Goal: Information Seeking & Learning: Find specific fact

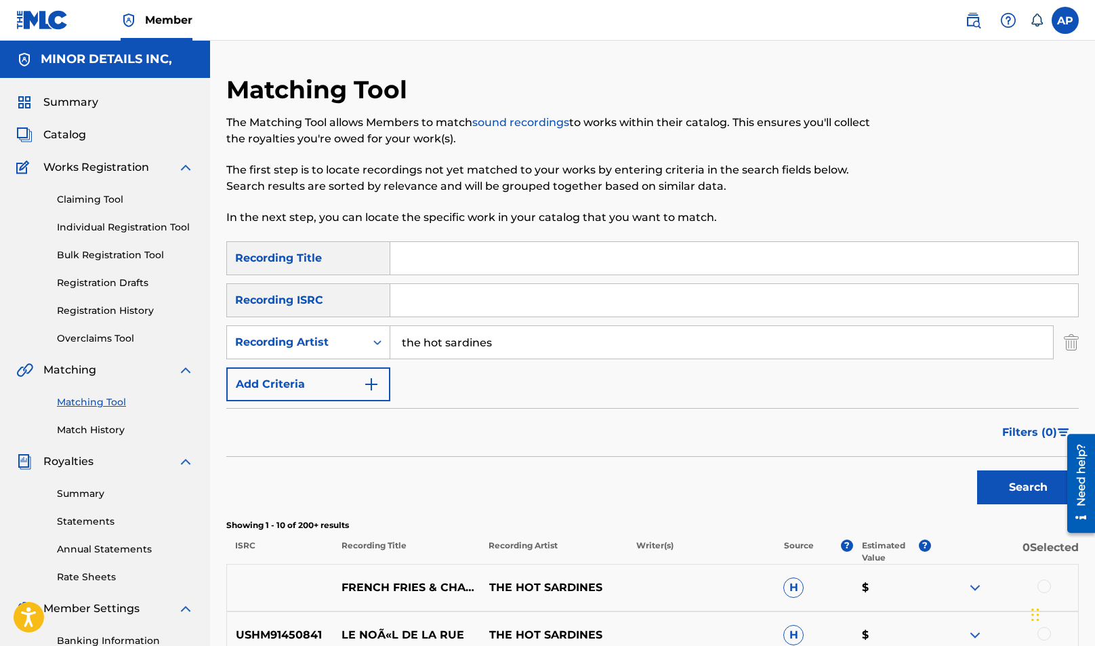
click at [1073, 335] on img "Search Form" at bounding box center [1071, 342] width 15 height 34
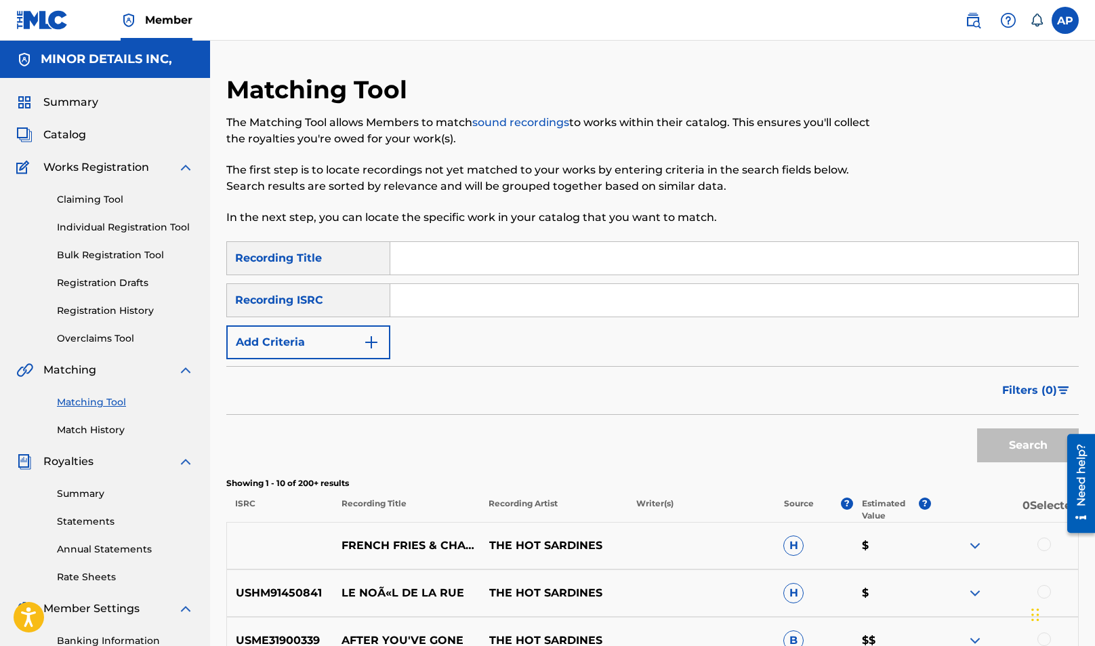
click at [341, 341] on button "Add Criteria" at bounding box center [308, 342] width 164 height 34
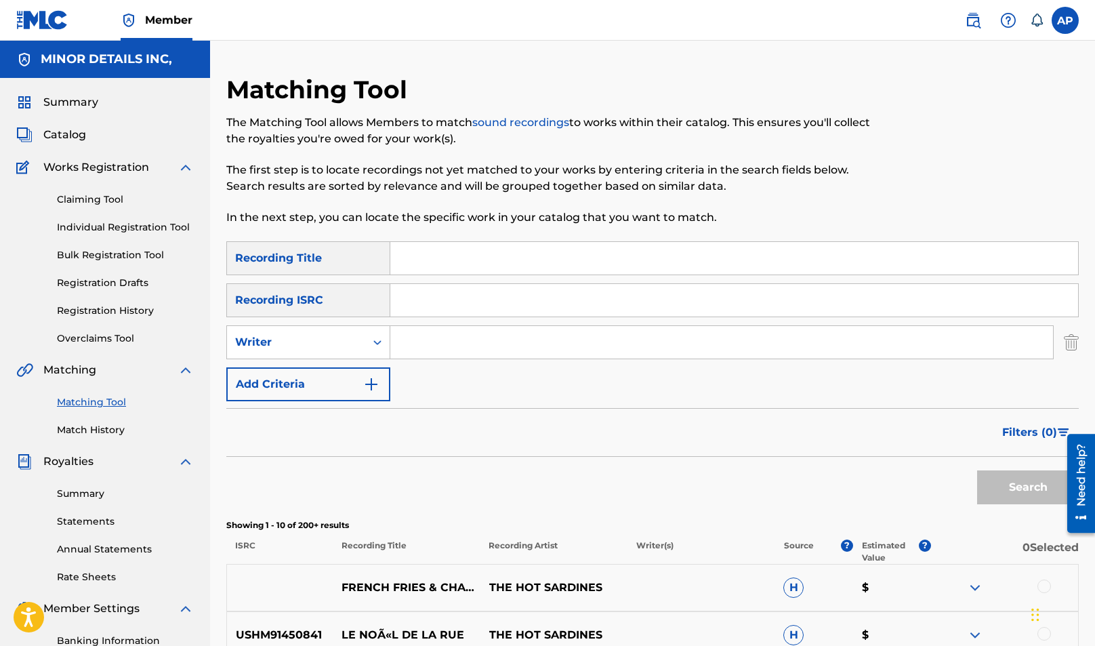
click at [434, 336] on input "Search Form" at bounding box center [721, 342] width 663 height 33
click at [977, 470] on button "Search" at bounding box center [1028, 487] width 102 height 34
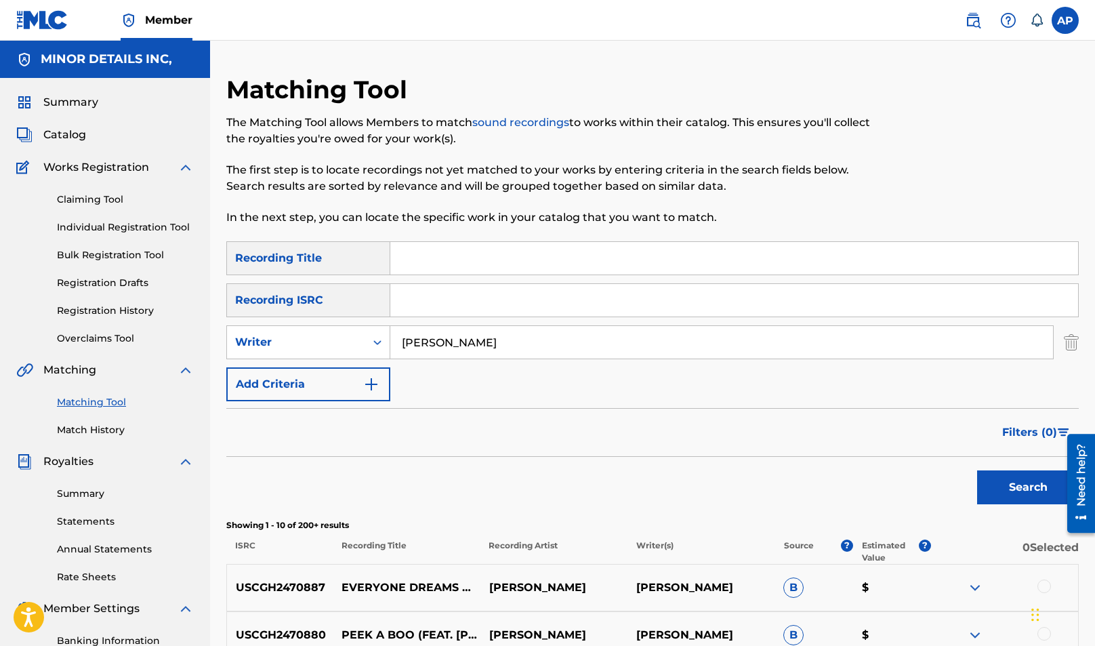
click at [426, 345] on input "[PERSON_NAME]" at bounding box center [721, 342] width 663 height 33
type input "[PERSON_NAME]"
click at [977, 470] on button "Search" at bounding box center [1028, 487] width 102 height 34
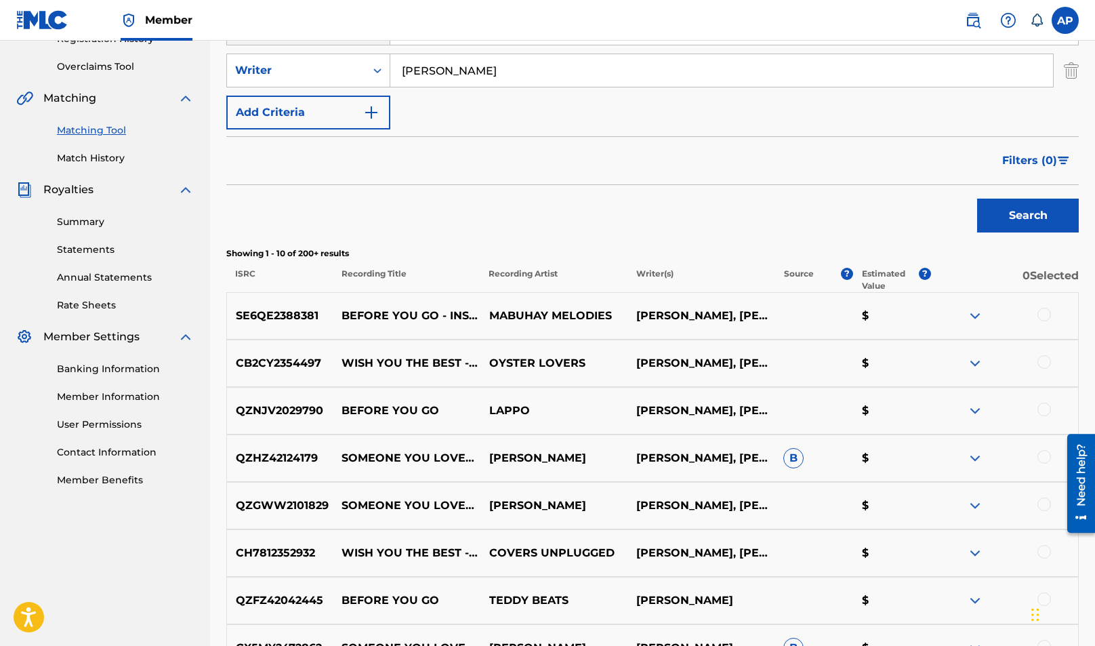
scroll to position [472, 0]
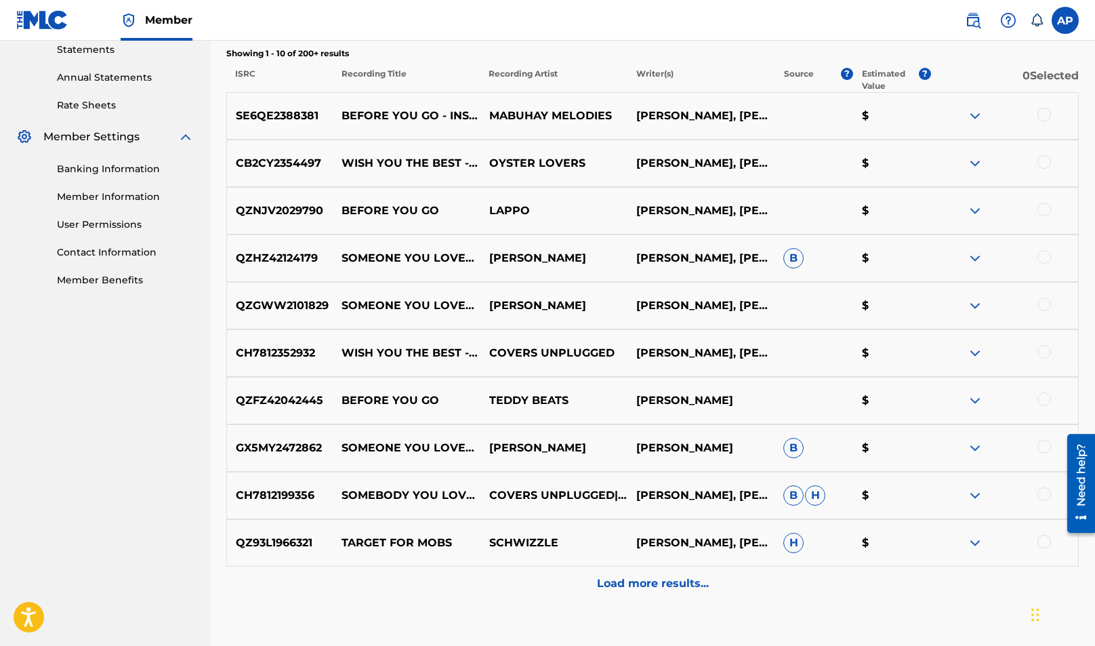
click at [625, 586] on p "Load more results..." at bounding box center [653, 583] width 112 height 16
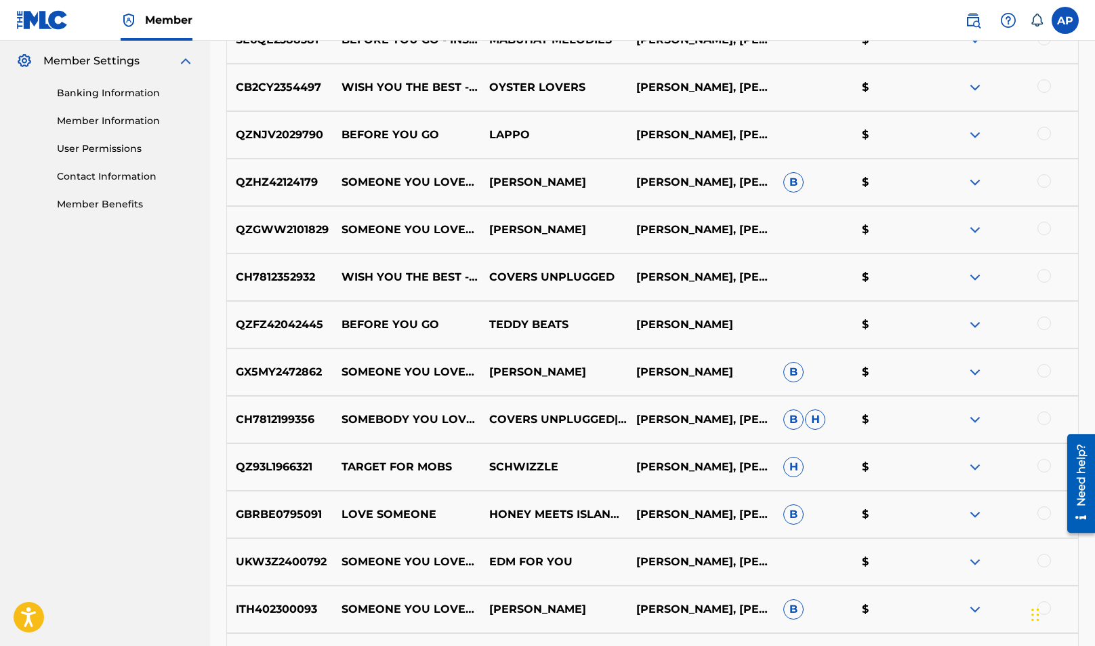
scroll to position [163, 0]
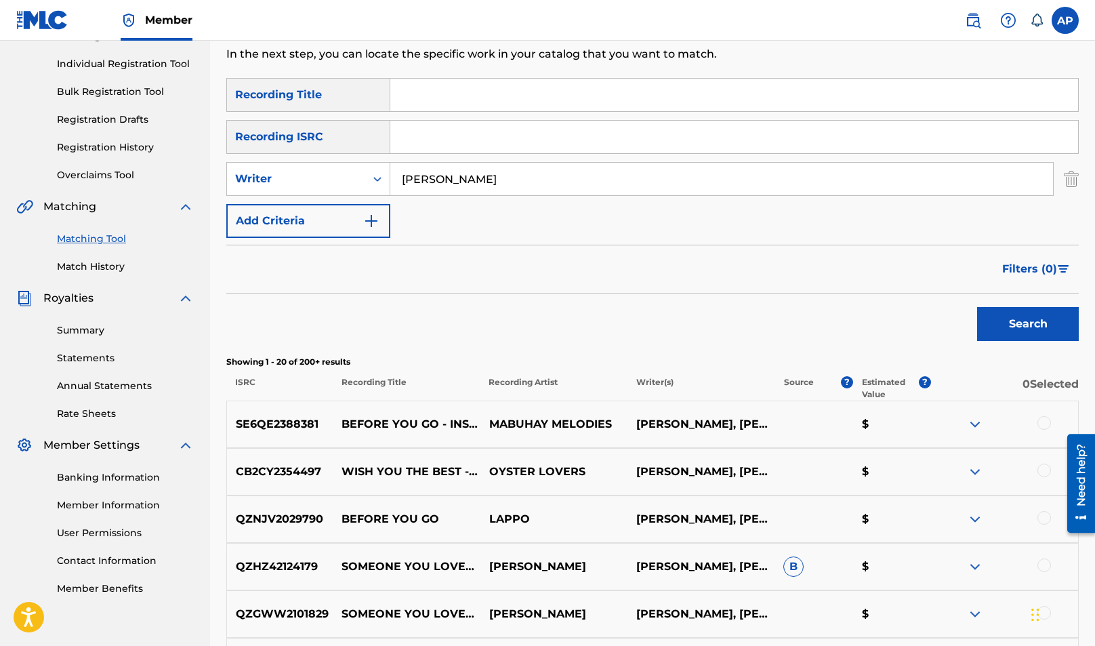
click at [434, 96] on input "Search Form" at bounding box center [734, 95] width 688 height 33
type input "feeling now"
click at [977, 307] on button "Search" at bounding box center [1028, 324] width 102 height 34
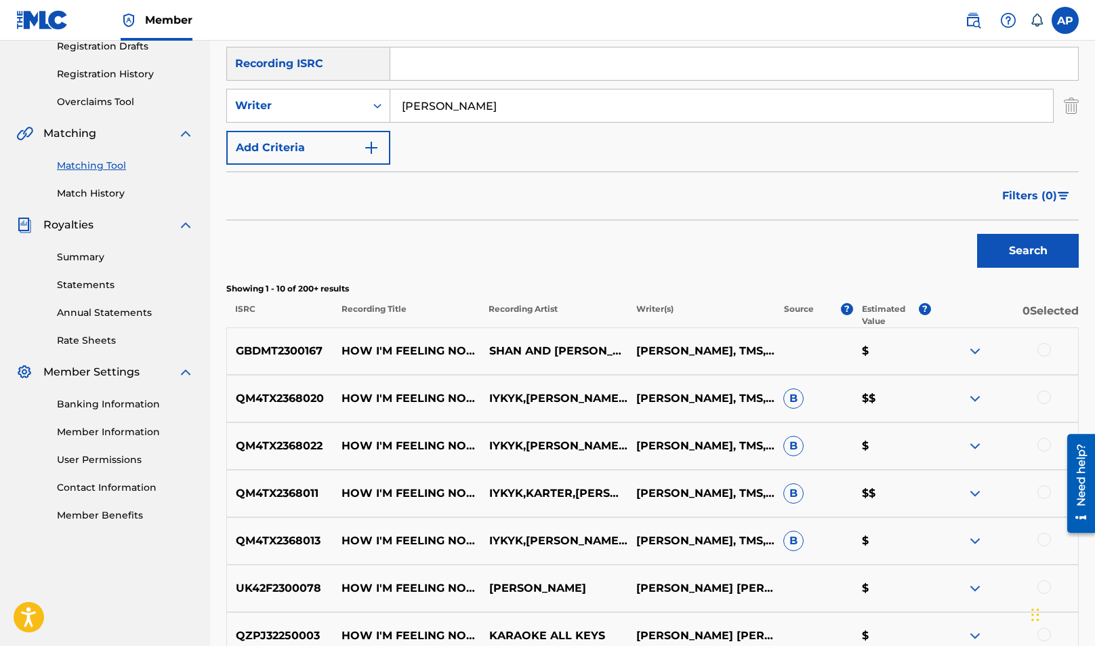
scroll to position [407, 0]
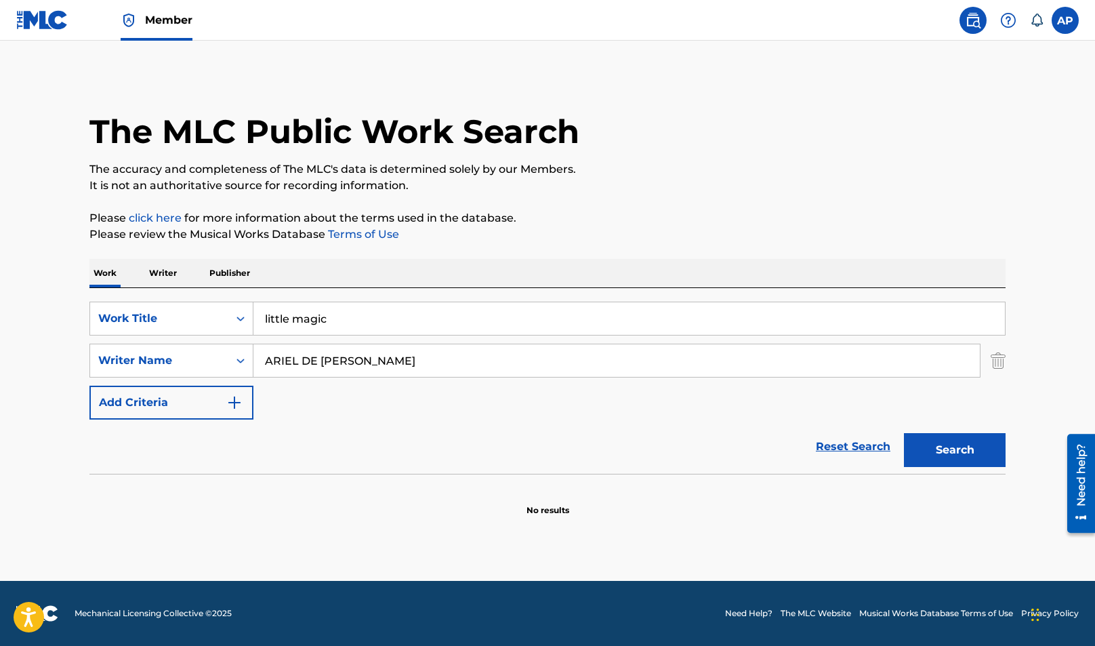
click at [992, 351] on img "Search Form" at bounding box center [998, 361] width 15 height 34
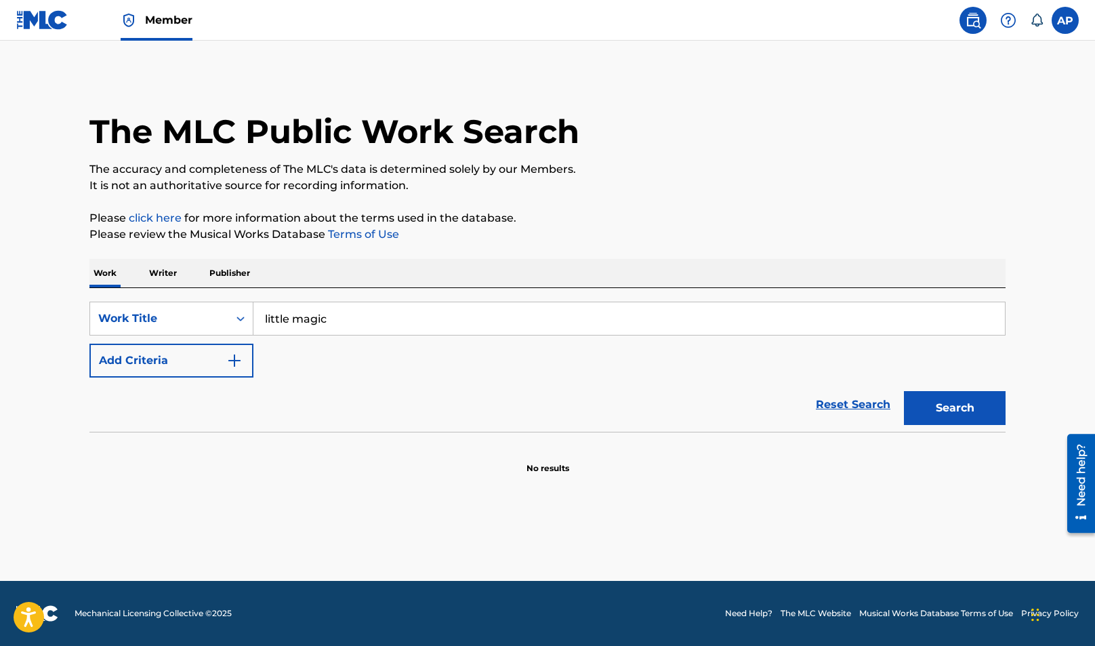
click at [856, 398] on link "Reset Search" at bounding box center [853, 405] width 88 height 30
click at [165, 274] on p "Writer" at bounding box center [163, 273] width 36 height 28
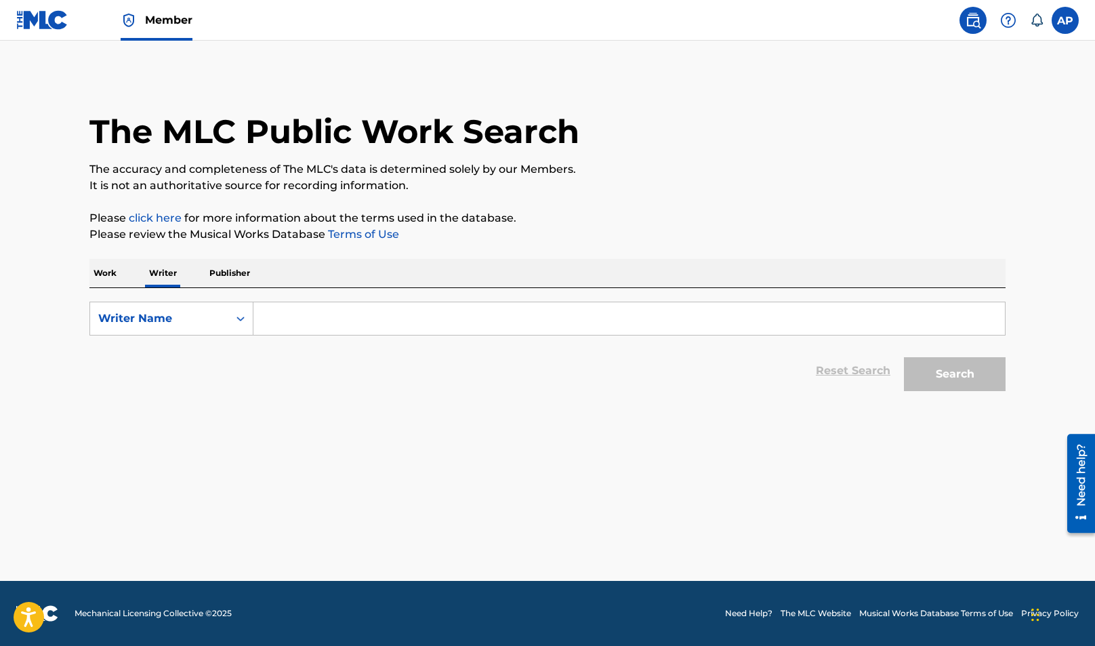
click at [375, 323] on input "Search Form" at bounding box center [628, 318] width 751 height 33
click at [904, 357] on button "Search" at bounding box center [955, 374] width 102 height 34
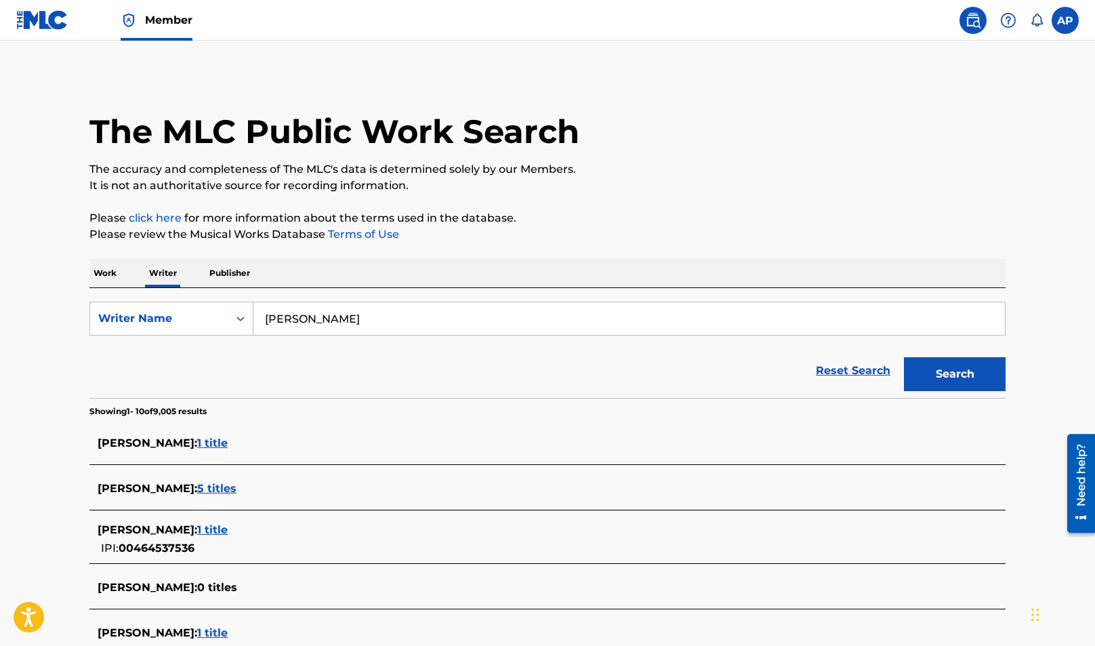
click at [314, 329] on input "[PERSON_NAME]" at bounding box center [628, 318] width 751 height 33
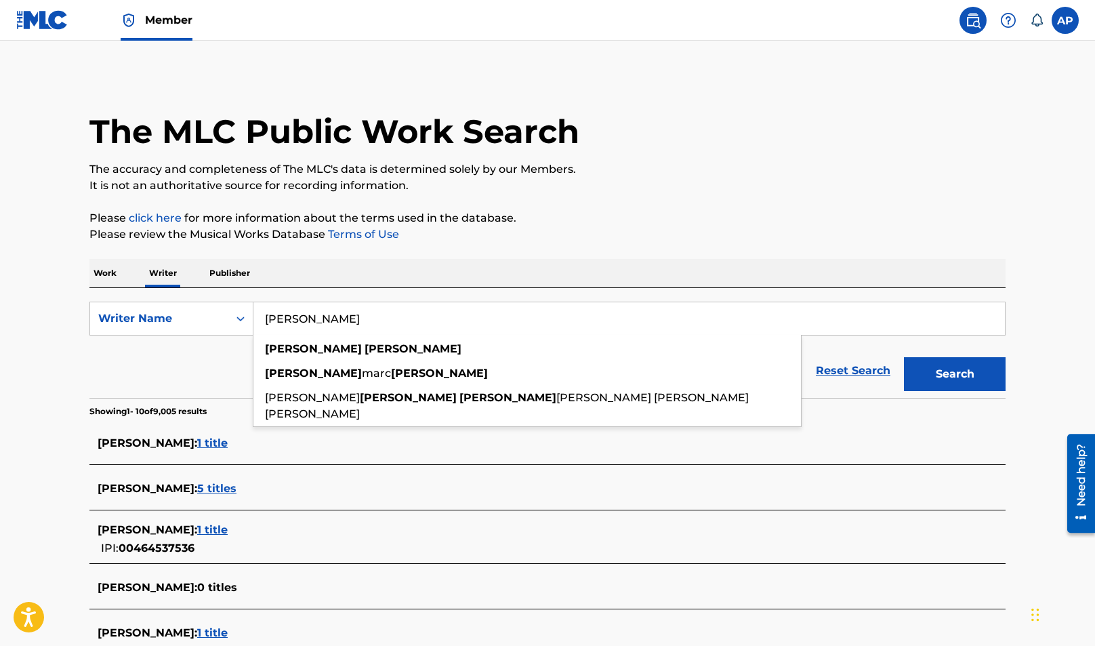
type input "[PERSON_NAME]"
click at [904, 357] on button "Search" at bounding box center [955, 374] width 102 height 34
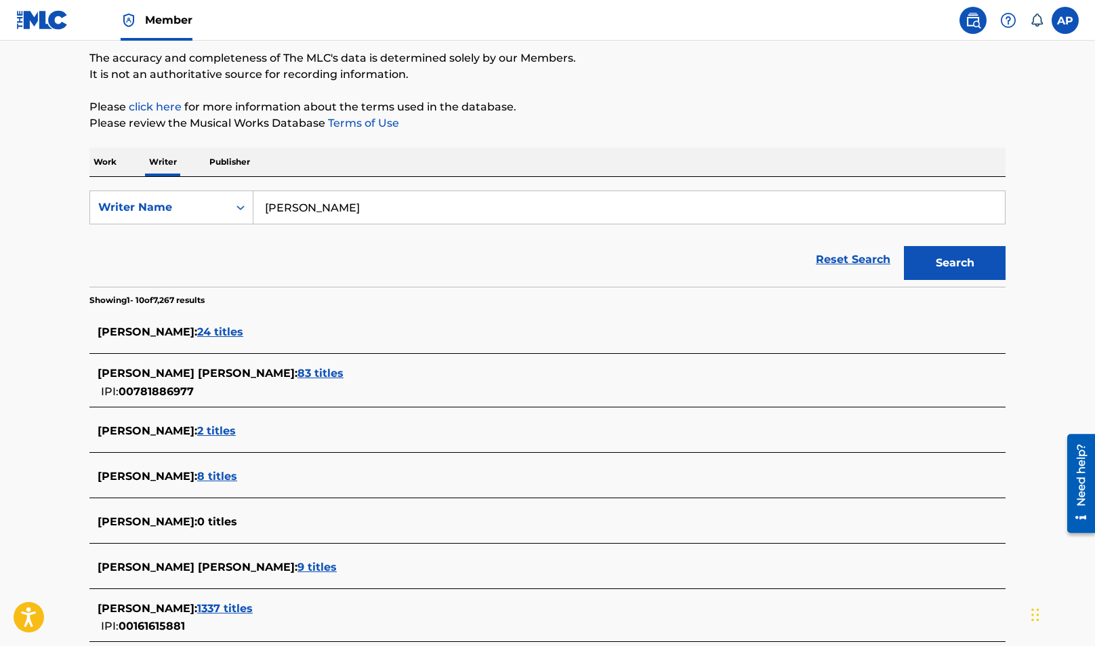
scroll to position [114, 0]
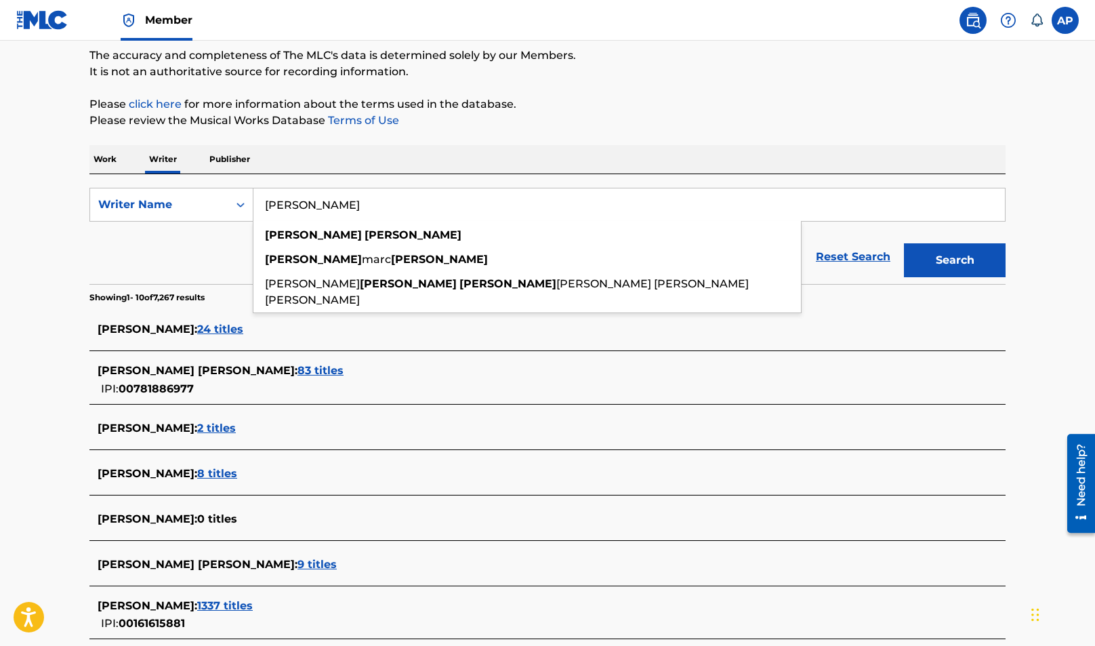
click at [904, 243] on button "Search" at bounding box center [955, 260] width 102 height 34
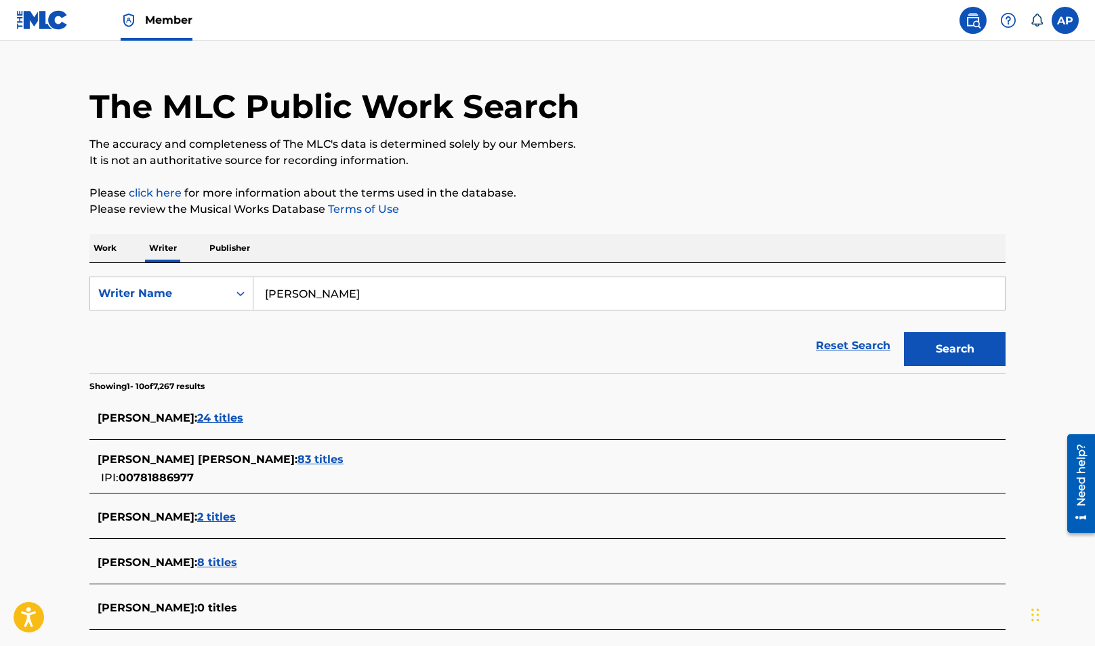
scroll to position [28, 0]
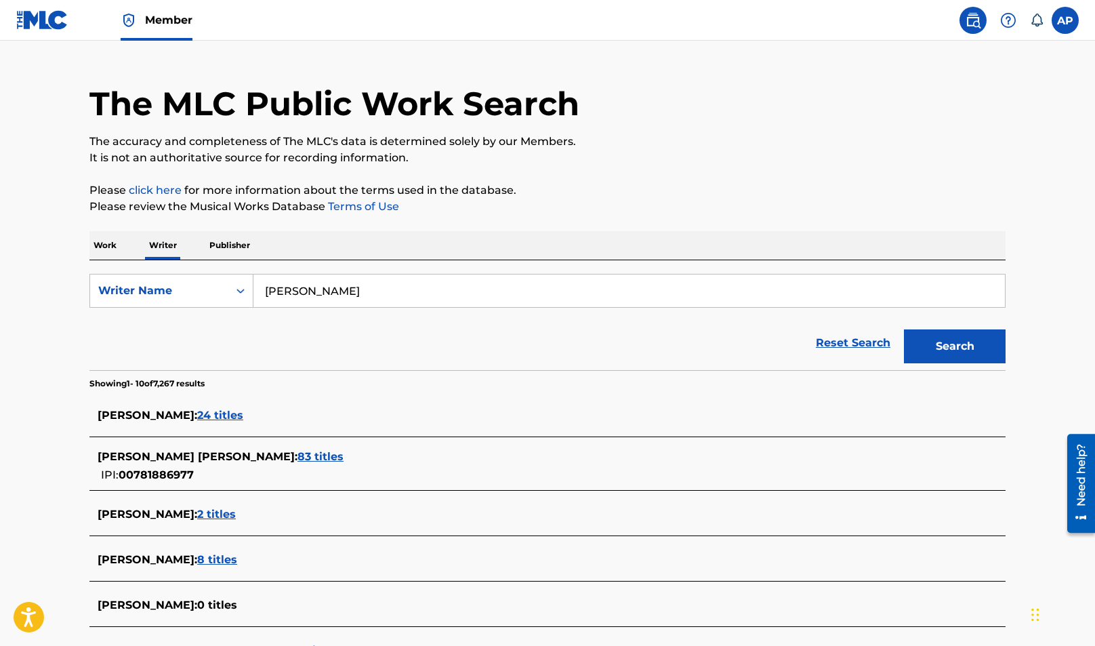
click at [297, 455] on span "83 titles" at bounding box center [320, 456] width 46 height 13
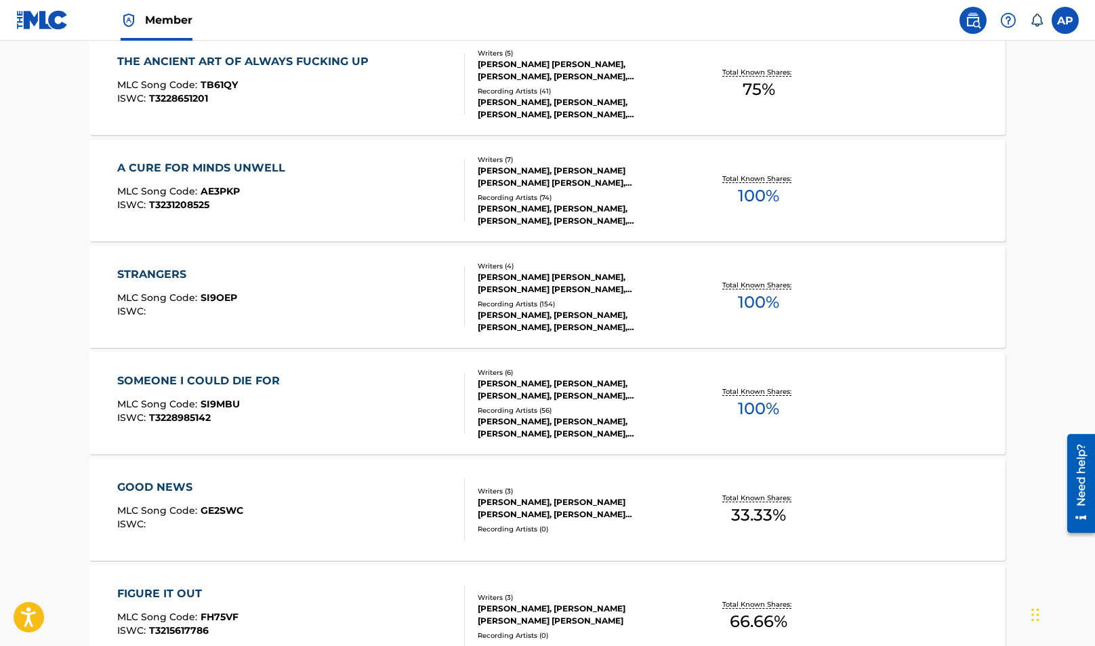
scroll to position [1012, 0]
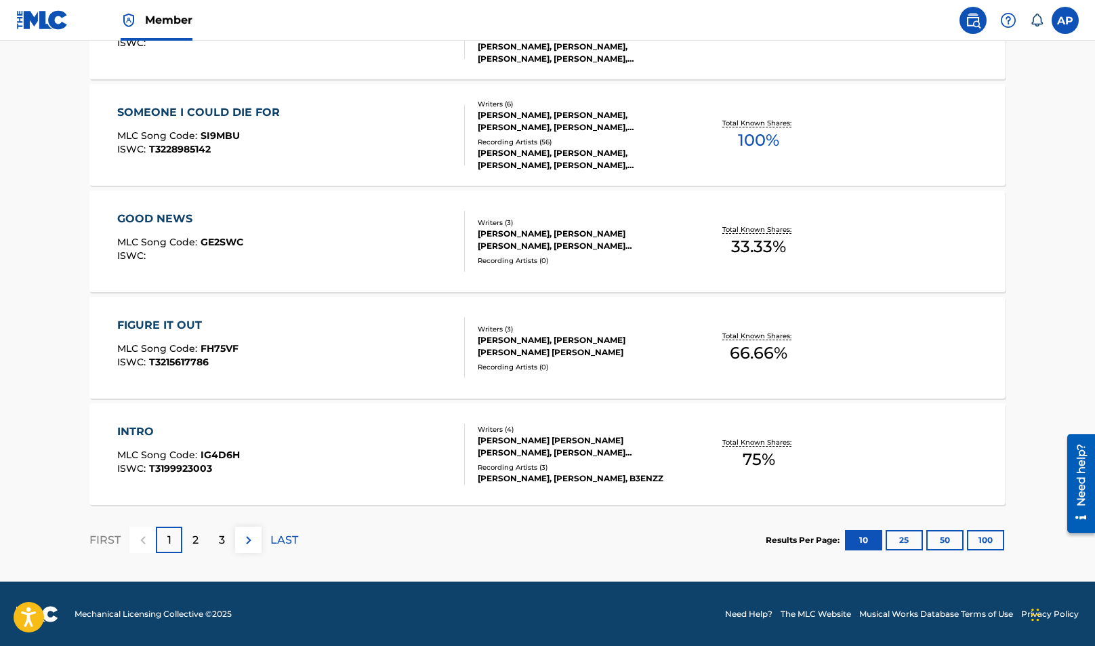
click at [978, 533] on button "100" at bounding box center [985, 540] width 37 height 20
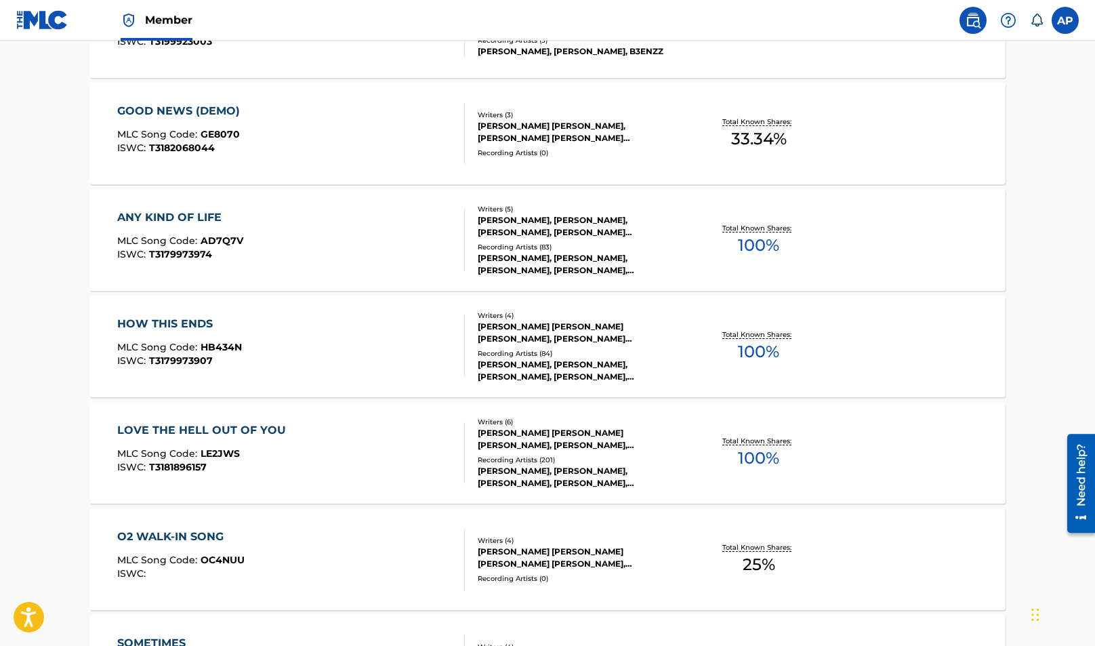
scroll to position [2184, 0]
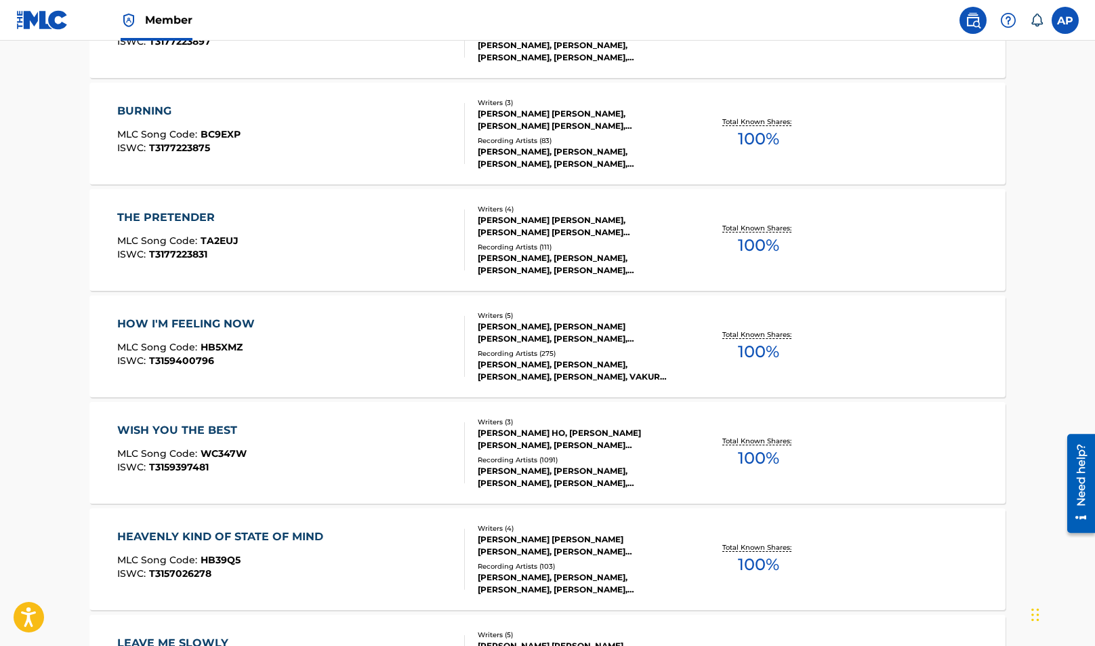
click at [351, 335] on div "HOW I'M FEELING NOW MLC Song Code : HB5XMZ ISWC : T3159400796" at bounding box center [291, 346] width 348 height 61
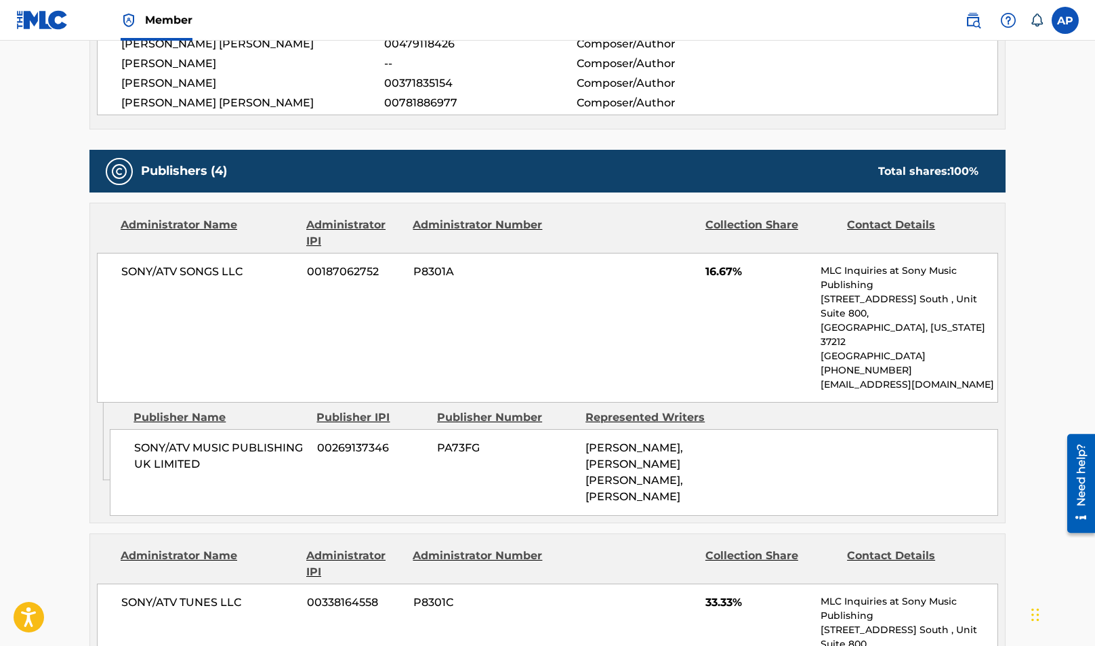
scroll to position [530, 0]
